Goal: Task Accomplishment & Management: Complete application form

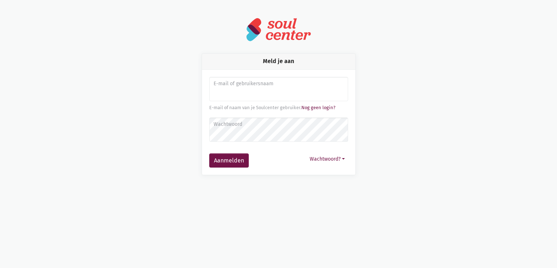
type input "sarahvds25@telenet.be"
click at [209, 153] on button "Aanmelden" at bounding box center [229, 160] width 40 height 15
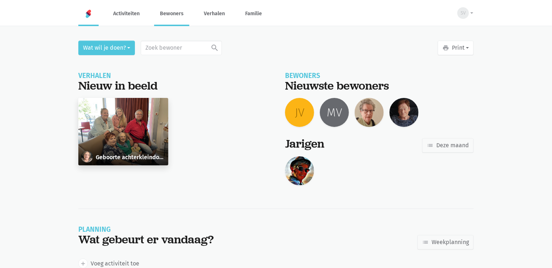
click at [168, 9] on link "Bewoners" at bounding box center [171, 13] width 35 height 24
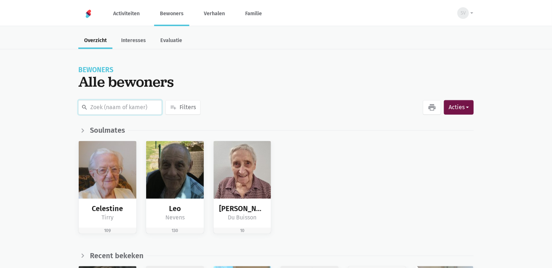
click at [99, 105] on input "text" at bounding box center [119, 107] width 83 height 15
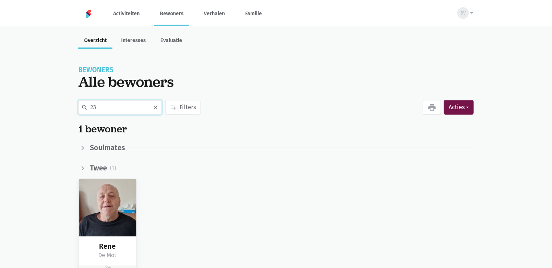
type input "2"
type input "231"
click at [120, 219] on img at bounding box center [108, 208] width 58 height 58
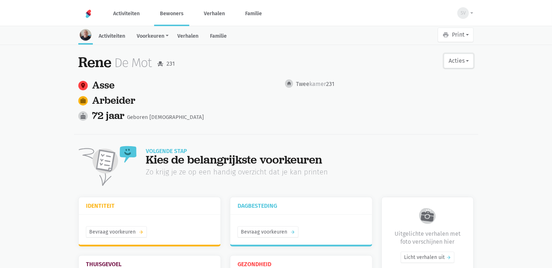
click at [463, 59] on button "Acties" at bounding box center [459, 61] width 30 height 15
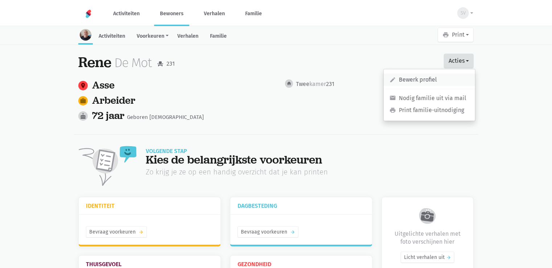
click at [445, 80] on link "edit Bewerk profiel" at bounding box center [429, 80] width 91 height 12
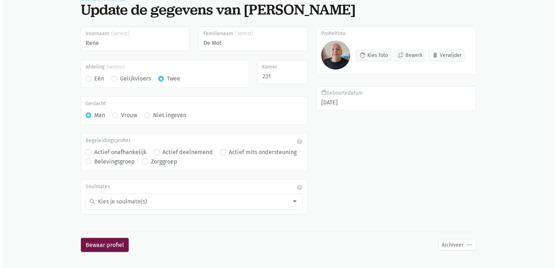
scroll to position [57, 0]
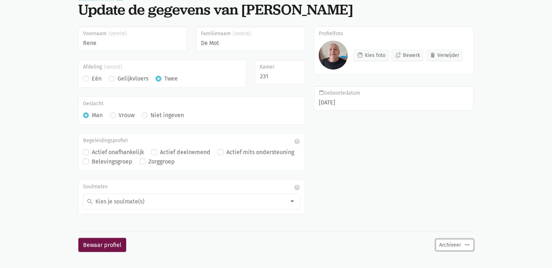
click at [463, 245] on button "Archiveer more_horiz" at bounding box center [455, 244] width 38 height 11
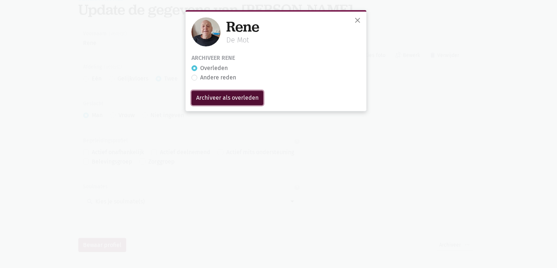
click at [206, 98] on input "Archiveer als overleden" at bounding box center [227, 98] width 72 height 15
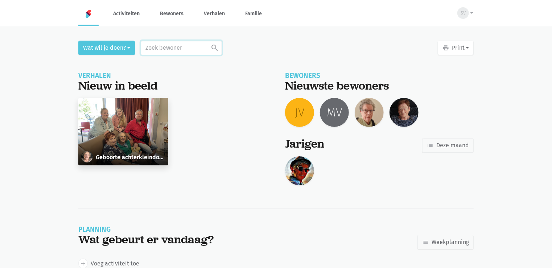
click at [161, 46] on input "text" at bounding box center [181, 48] width 81 height 15
click at [167, 47] on input "231" at bounding box center [181, 48] width 81 height 15
type input "231"
click at [232, 162] on div "Geboorte achterkleindochter" at bounding box center [173, 136] width 198 height 76
click at [162, 14] on link "Bewoners" at bounding box center [171, 13] width 35 height 24
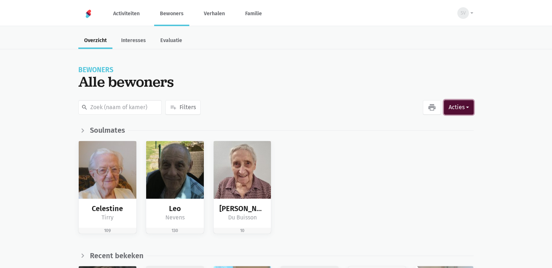
click at [450, 103] on button "Acties" at bounding box center [459, 107] width 30 height 15
click at [456, 107] on button "Acties" at bounding box center [459, 107] width 30 height 15
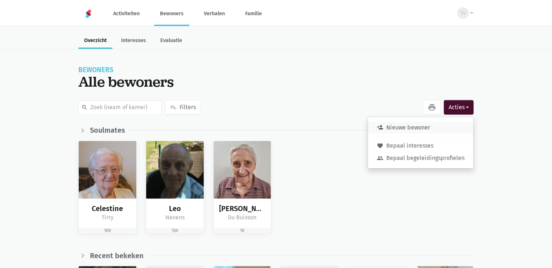
click at [438, 129] on button "person_add Nieuwe bewoner" at bounding box center [420, 127] width 105 height 12
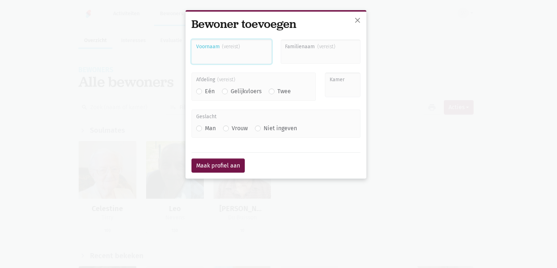
click at [204, 59] on input "Voornaam" at bounding box center [231, 52] width 80 height 25
type input "j"
type input "<"
type input "Jan"
type input "De Becker"
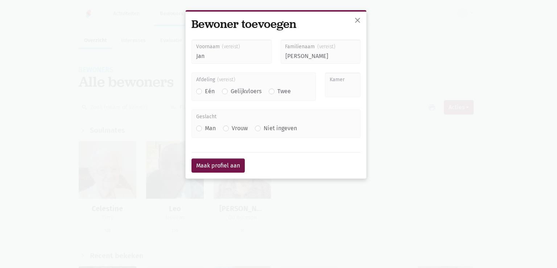
click at [277, 88] on label "Twee" at bounding box center [283, 91] width 13 height 9
click at [271, 88] on input "Twee" at bounding box center [272, 91] width 6 height 8
radio input "true"
click at [361, 91] on div "Kamer" at bounding box center [343, 91] width 45 height 37
click at [345, 91] on input "Kamer" at bounding box center [343, 85] width 36 height 25
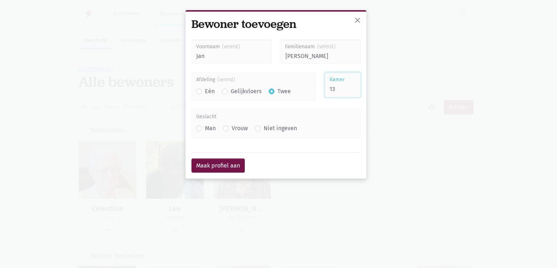
type input "1"
type input "231"
click at [232, 128] on label "Vrouw" at bounding box center [240, 128] width 16 height 9
click at [227, 128] on input "Vrouw" at bounding box center [226, 128] width 6 height 8
radio input "true"
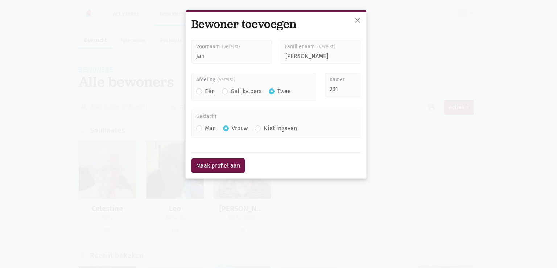
click at [205, 126] on label "Man" at bounding box center [210, 128] width 11 height 9
click at [196, 126] on input "Man" at bounding box center [199, 128] width 6 height 8
radio input "true"
click at [207, 169] on button "Maak profiel aan" at bounding box center [217, 165] width 53 height 15
type input "Jan"
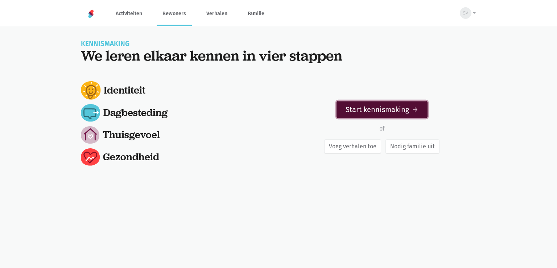
click at [364, 107] on link "Start kennismaking arrow_forward" at bounding box center [381, 109] width 91 height 17
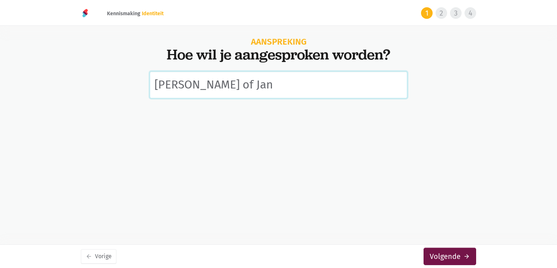
type input "[PERSON_NAME] of Jan"
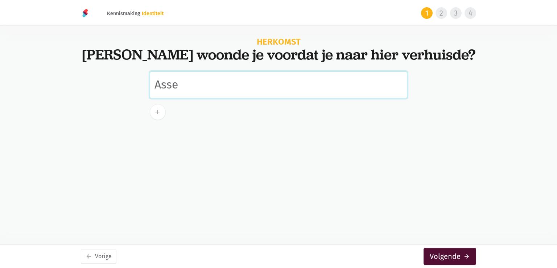
type input "Asse"
click at [439, 257] on button "Volgende arrow_forward" at bounding box center [449, 256] width 53 height 17
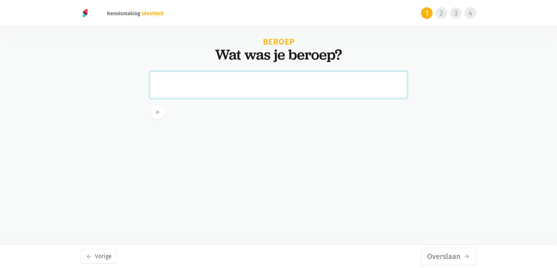
click at [178, 84] on input "text" at bounding box center [278, 84] width 257 height 27
paste input "arbeider in een drukkerij te Kobbegem."
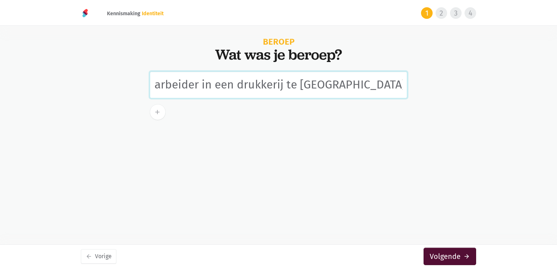
type input "arbeider in een drukkerij te Kobbegem"
click at [466, 259] on icon "arrow_forward" at bounding box center [466, 256] width 7 height 7
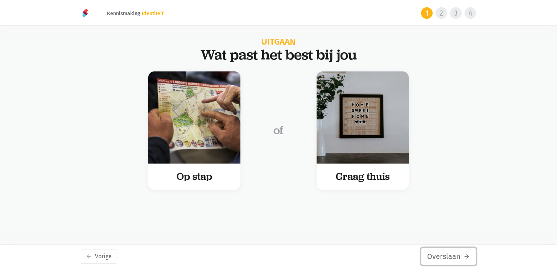
click at [435, 256] on button "Overslaan arrow_forward" at bounding box center [448, 256] width 55 height 17
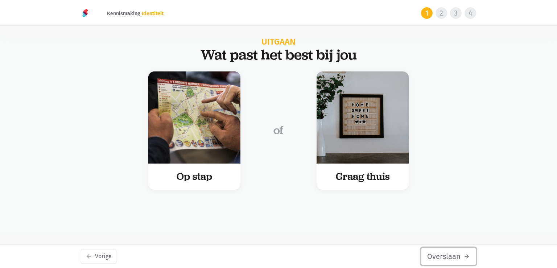
click at [438, 256] on button "Overslaan arrow_forward" at bounding box center [448, 256] width 55 height 17
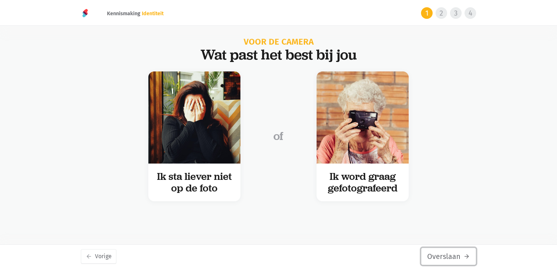
click at [433, 253] on button "Overslaan arrow_forward" at bounding box center [448, 256] width 55 height 17
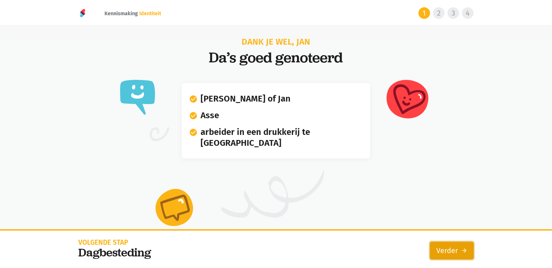
click at [447, 253] on link "Verder arrow_forward" at bounding box center [452, 250] width 44 height 17
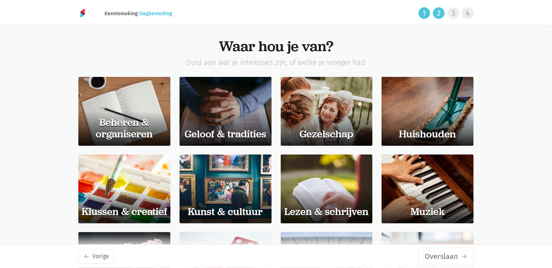
scroll to position [154, 0]
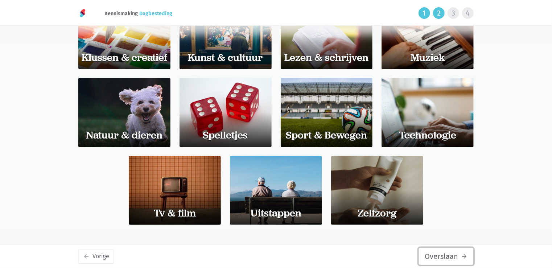
click at [435, 261] on button "Overslaan arrow_forward" at bounding box center [445, 256] width 55 height 17
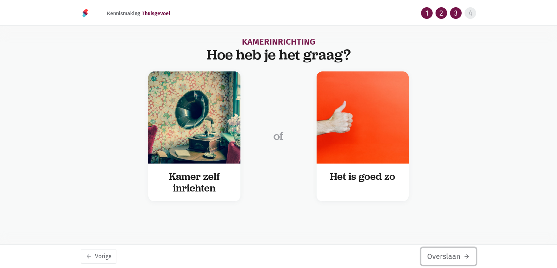
click at [440, 252] on button "Overslaan arrow_forward" at bounding box center [448, 256] width 55 height 17
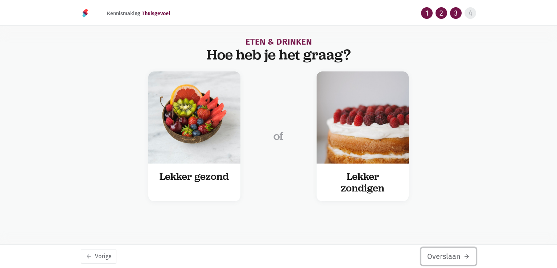
click at [441, 256] on button "Overslaan arrow_forward" at bounding box center [448, 256] width 55 height 17
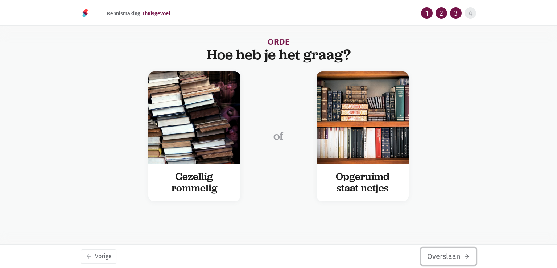
click at [441, 256] on button "Overslaan arrow_forward" at bounding box center [448, 256] width 55 height 17
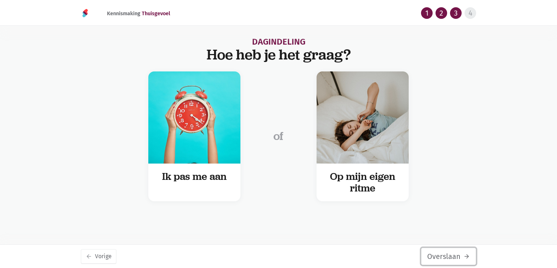
click at [441, 256] on button "Overslaan arrow_forward" at bounding box center [448, 256] width 55 height 17
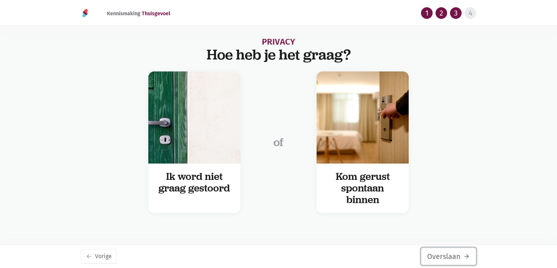
click at [442, 257] on button "Overslaan arrow_forward" at bounding box center [448, 256] width 55 height 17
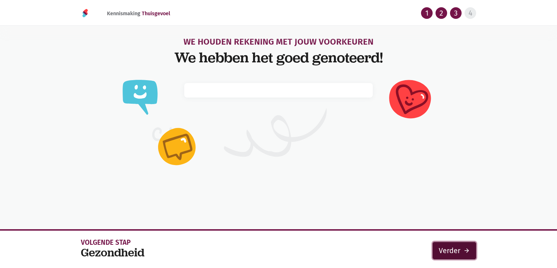
click at [448, 253] on link "Verder arrow_forward" at bounding box center [455, 250] width 44 height 17
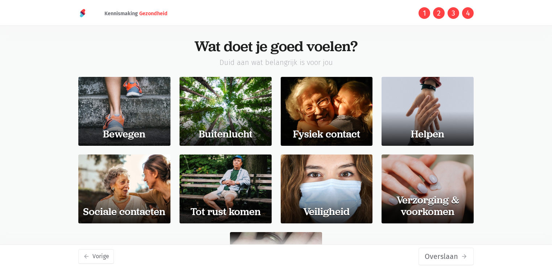
click at [448, 253] on button "Overslaan arrow_forward" at bounding box center [445, 256] width 55 height 17
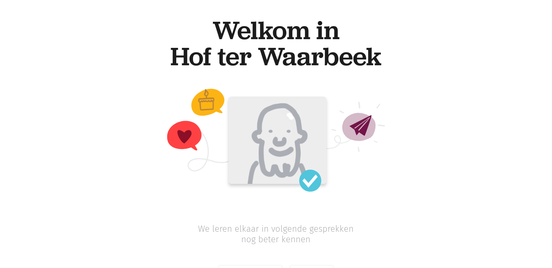
scroll to position [31, 0]
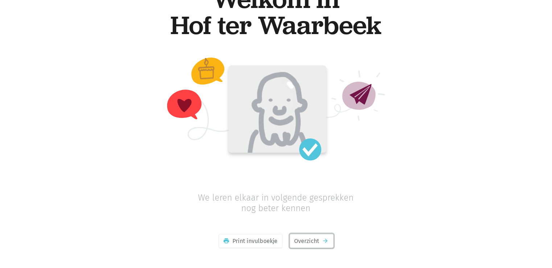
click at [301, 240] on link "Overzicht arrow_forward" at bounding box center [312, 241] width 44 height 15
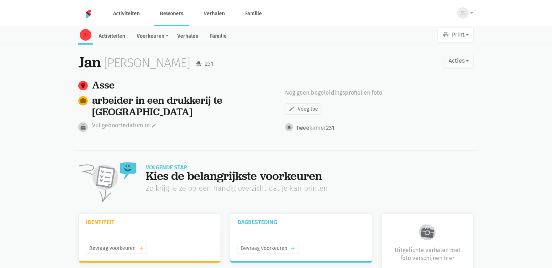
click at [480, 74] on div "room Asse work arbeider in een drukkerij te [GEOGRAPHIC_DATA] cake Vul geboorte…" at bounding box center [275, 111] width 413 height 75
click at [41, 69] on main "JD Activiteiten Voorkeuren Identiteit Thuisgevoel Dagbesteding Gezondheid Verha…" at bounding box center [276, 232] width 552 height 408
click at [468, 10] on button "SV" at bounding box center [462, 13] width 21 height 17
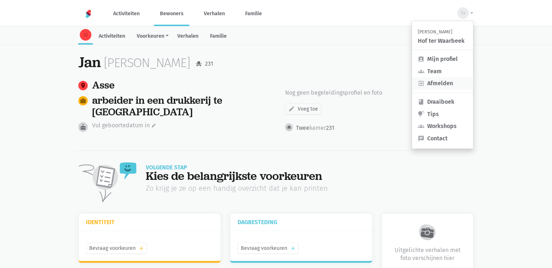
click at [452, 83] on link "exit_to_app Afmelden" at bounding box center [442, 83] width 61 height 12
